Goal: Obtain resource: Obtain resource

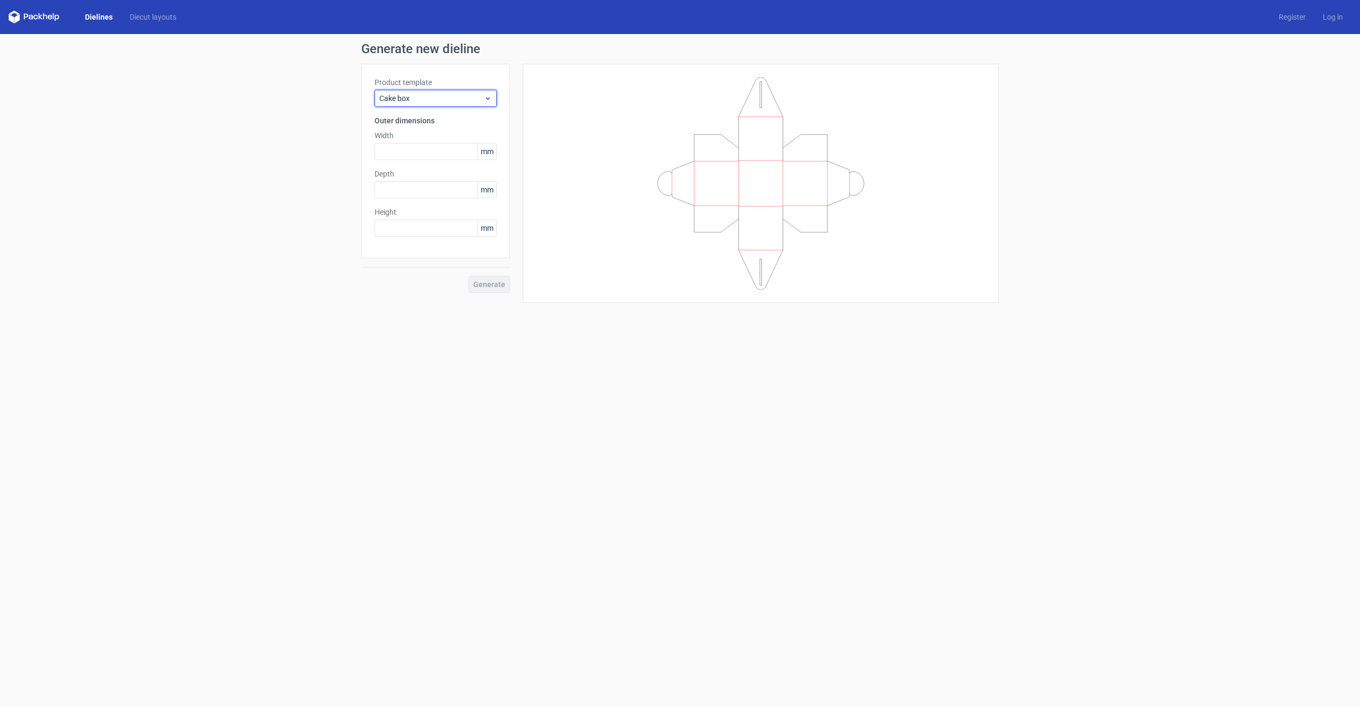
click at [428, 103] on span "Cake box" at bounding box center [431, 98] width 105 height 11
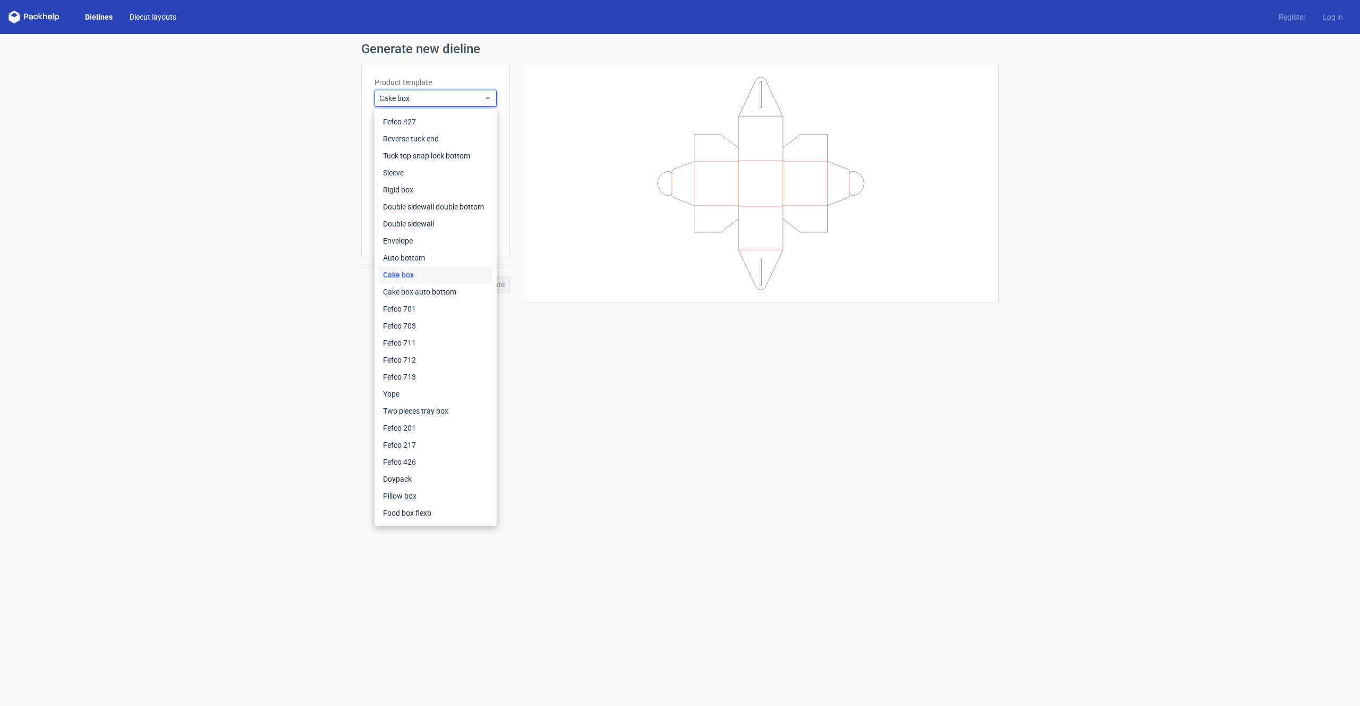
click at [164, 20] on link "Diecut layouts" at bounding box center [153, 17] width 64 height 11
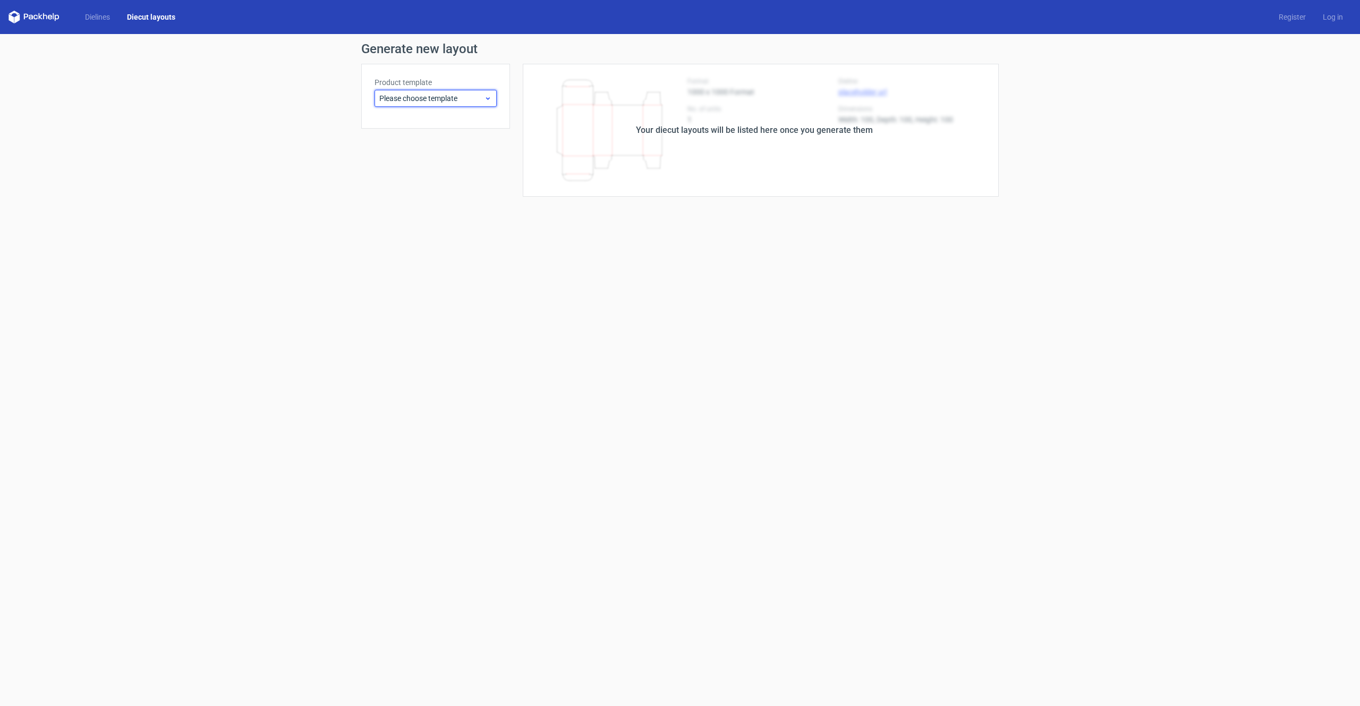
click at [437, 92] on div "Please choose template" at bounding box center [436, 98] width 122 height 17
click at [429, 94] on span "Please choose template" at bounding box center [431, 98] width 105 height 11
click at [85, 15] on link "Dielines" at bounding box center [98, 17] width 42 height 11
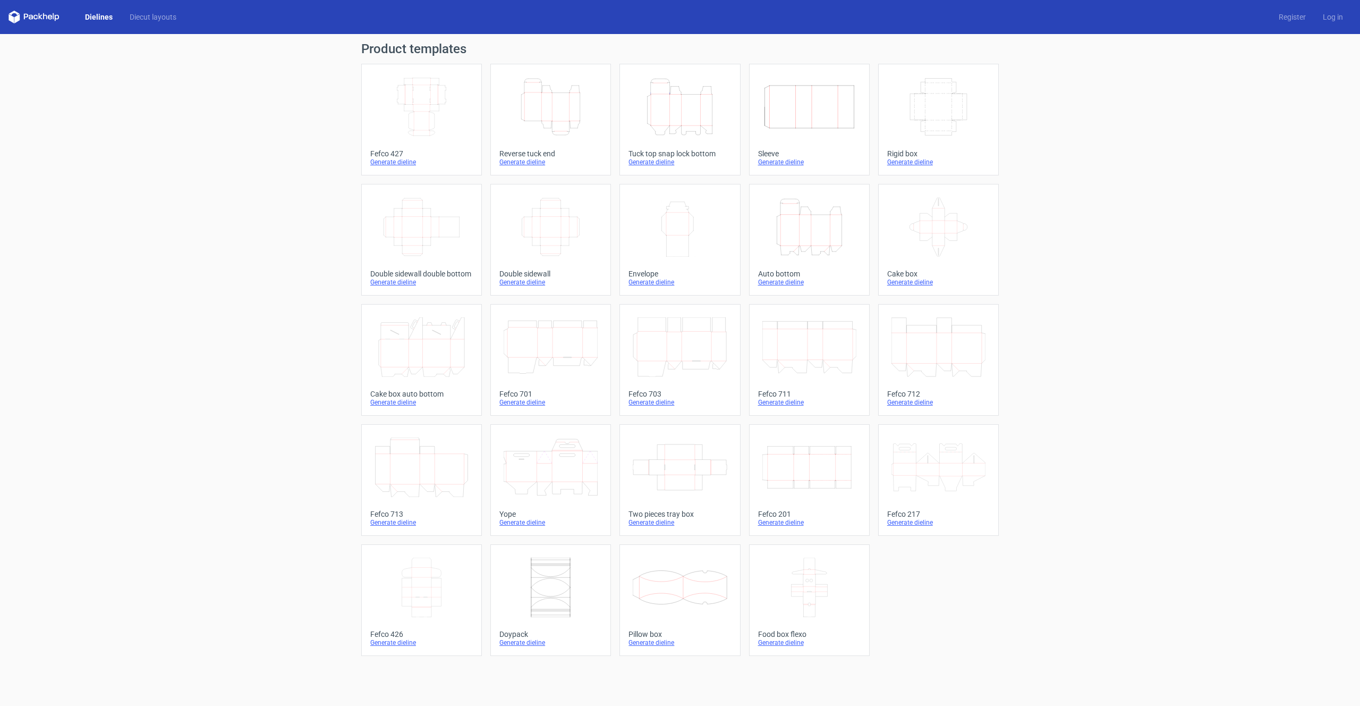
click at [56, 18] on icon at bounding box center [34, 17] width 51 height 13
click at [32, 14] on icon at bounding box center [34, 17] width 51 height 13
